Goal: Find specific page/section

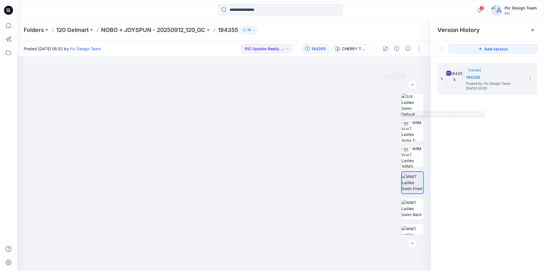
scroll to position [59, 0]
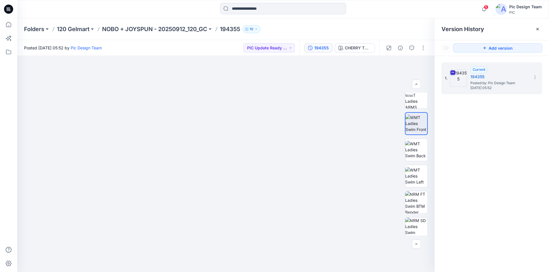
click at [9, 9] on icon at bounding box center [8, 9] width 9 height 9
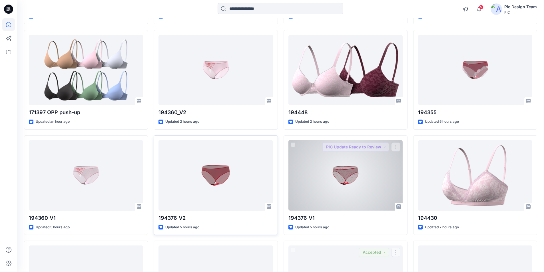
scroll to position [81, 0]
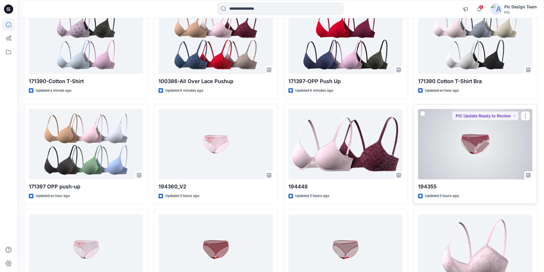
click at [490, 129] on div at bounding box center [475, 144] width 114 height 71
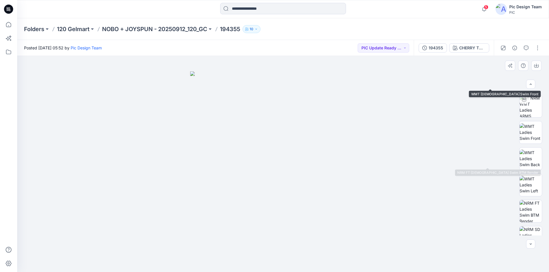
scroll to position [117, 0]
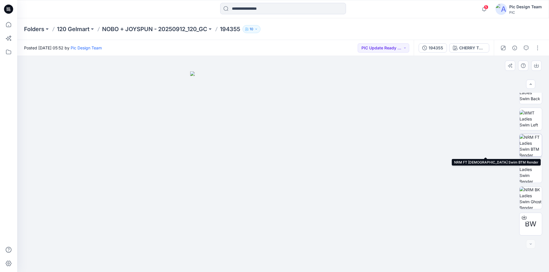
click at [529, 143] on img at bounding box center [530, 145] width 22 height 22
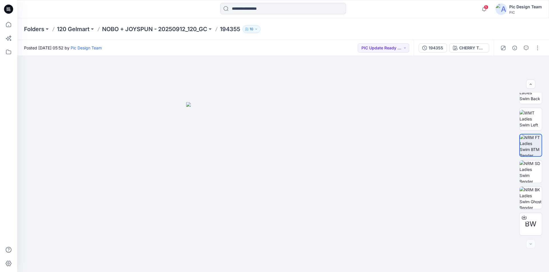
click at [8, 7] on icon at bounding box center [8, 9] width 9 height 9
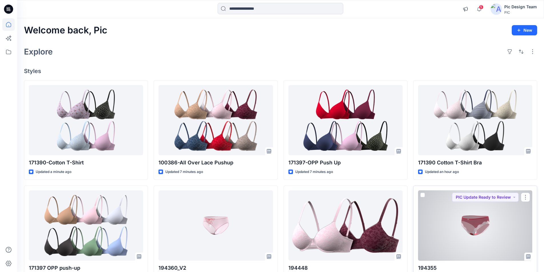
click at [489, 210] on div at bounding box center [475, 226] width 114 height 71
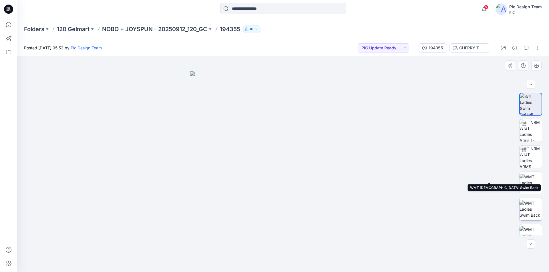
scroll to position [117, 0]
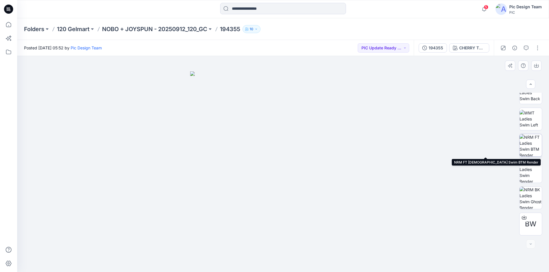
click at [526, 141] on img at bounding box center [530, 145] width 22 height 22
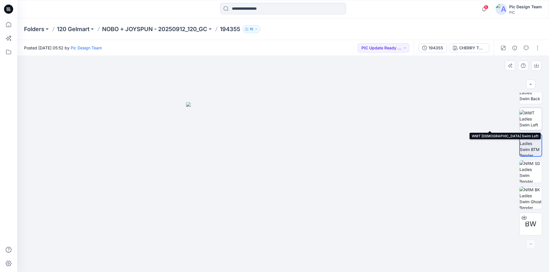
click at [529, 114] on img at bounding box center [530, 119] width 22 height 18
drag, startPoint x: 220, startPoint y: 207, endPoint x: 160, endPoint y: 199, distance: 60.5
click at [144, 206] on img at bounding box center [283, 124] width 372 height 295
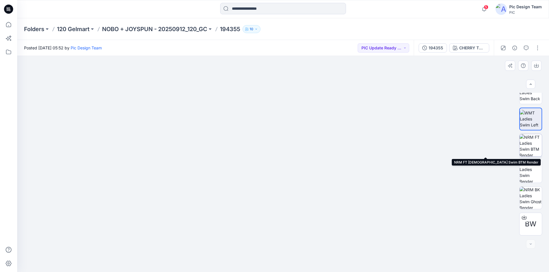
click at [524, 140] on img at bounding box center [530, 145] width 22 height 22
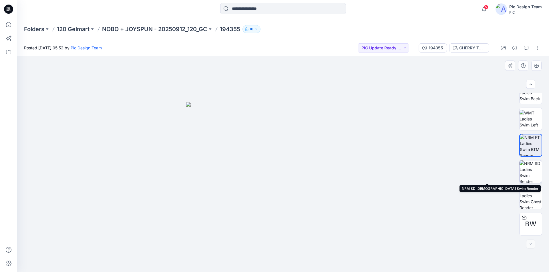
click at [532, 167] on img at bounding box center [530, 172] width 22 height 22
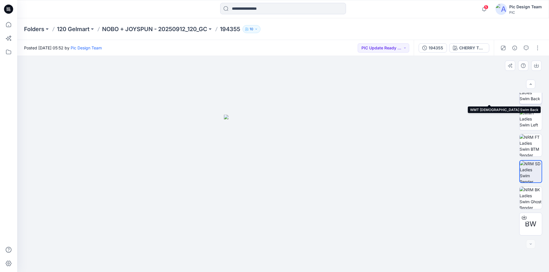
click at [528, 95] on img at bounding box center [530, 93] width 22 height 18
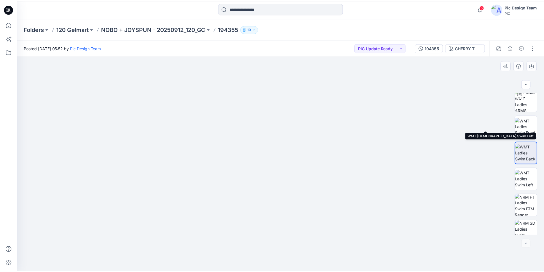
scroll to position [0, 0]
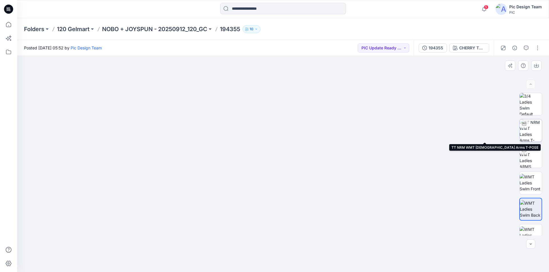
click at [529, 122] on img at bounding box center [530, 130] width 22 height 22
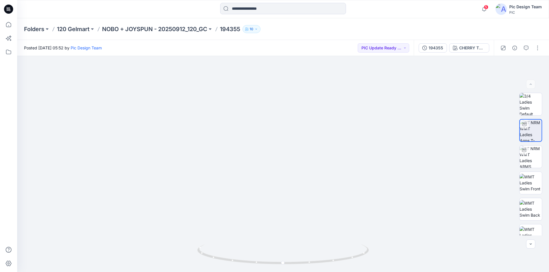
click at [9, 7] on icon at bounding box center [8, 9] width 9 height 9
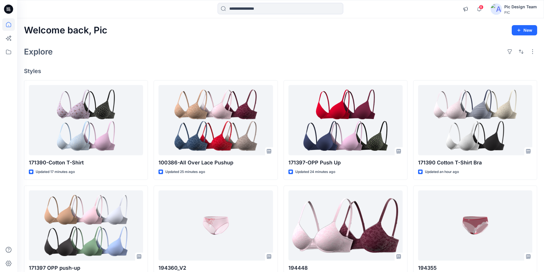
click at [9, 9] on icon at bounding box center [8, 9] width 9 height 9
click at [8, 6] on icon at bounding box center [8, 9] width 9 height 9
